Goal: Task Accomplishment & Management: Complete application form

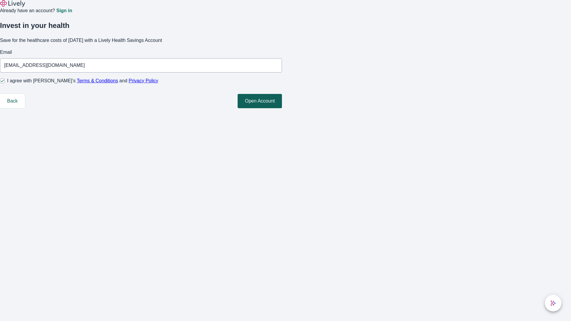
click at [282, 108] on button "Open Account" at bounding box center [260, 101] width 44 height 14
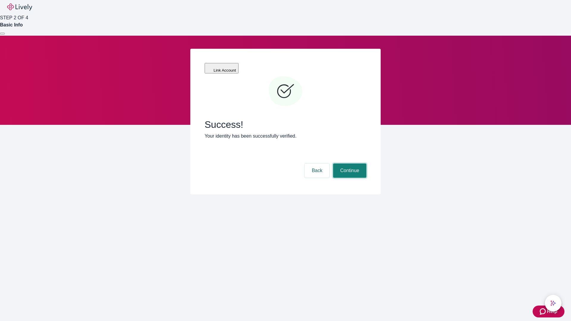
click at [349, 164] on button "Continue" at bounding box center [349, 171] width 33 height 14
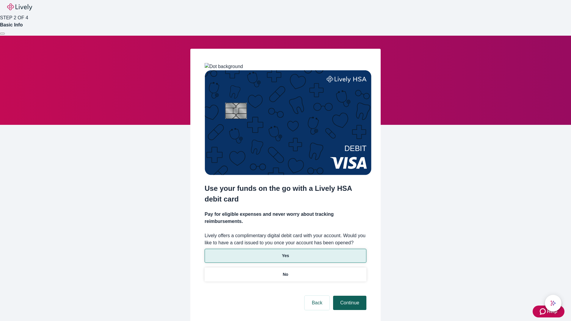
click at [285, 253] on p "Yes" at bounding box center [285, 256] width 7 height 6
click at [349, 296] on button "Continue" at bounding box center [349, 303] width 33 height 14
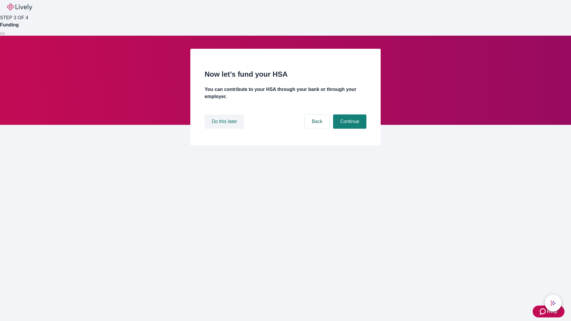
click at [225, 129] on button "Do this later" at bounding box center [225, 122] width 40 height 14
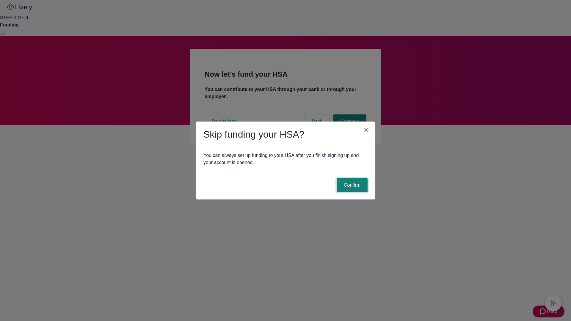
click at [351, 185] on button "Confirm" at bounding box center [352, 185] width 31 height 14
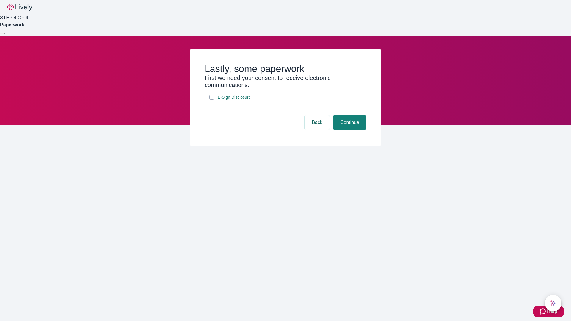
click at [212, 100] on input "E-Sign Disclosure" at bounding box center [211, 97] width 5 height 5
checkbox input "true"
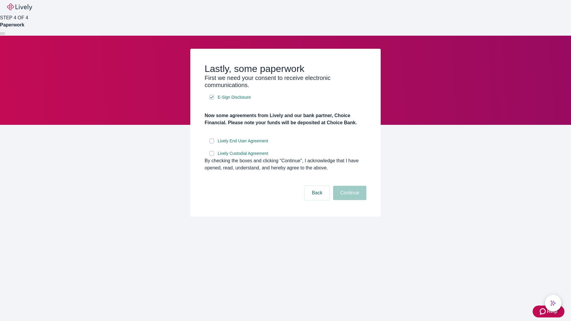
click at [212, 143] on input "Lively End User Agreement" at bounding box center [211, 141] width 5 height 5
checkbox input "true"
click at [212, 156] on input "Lively Custodial Agreement" at bounding box center [211, 153] width 5 height 5
checkbox input "true"
click at [349, 200] on button "Continue" at bounding box center [349, 193] width 33 height 14
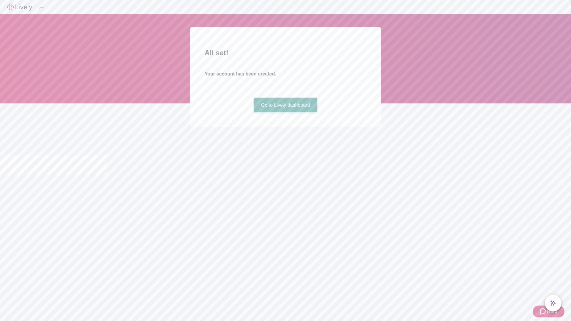
click at [285, 112] on link "Go to Lively dashboard" at bounding box center [285, 105] width 63 height 14
